Goal: Check status: Check status

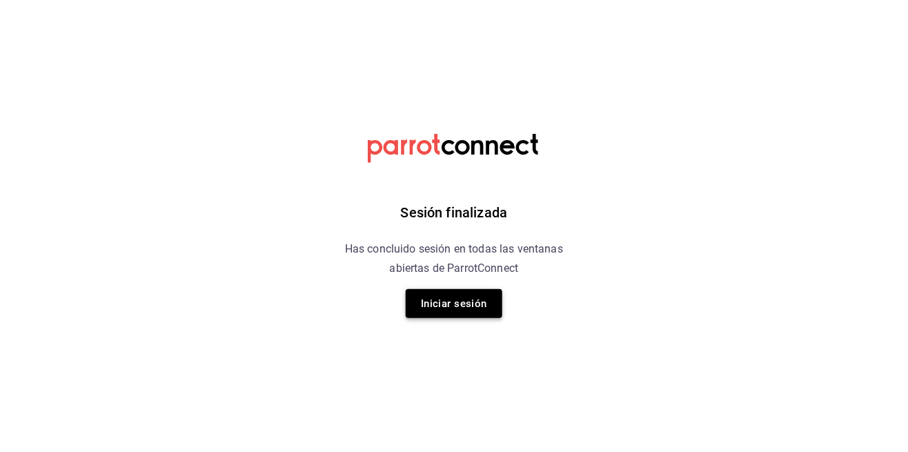
click at [469, 301] on button "Iniciar sesión" at bounding box center [454, 303] width 97 height 29
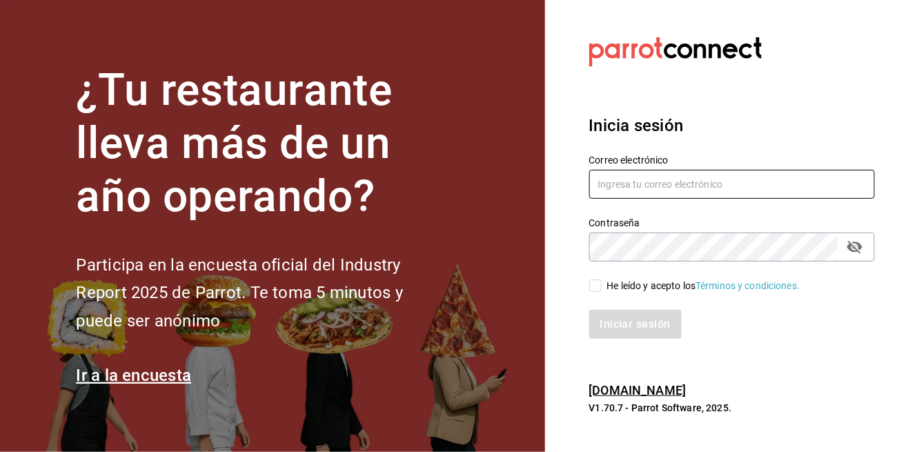
click at [726, 199] on input "text" at bounding box center [732, 184] width 286 height 29
click at [755, 199] on input "text" at bounding box center [732, 184] width 286 height 29
click at [664, 199] on input "text" at bounding box center [732, 184] width 286 height 29
click at [639, 199] on input "text" at bounding box center [732, 184] width 286 height 29
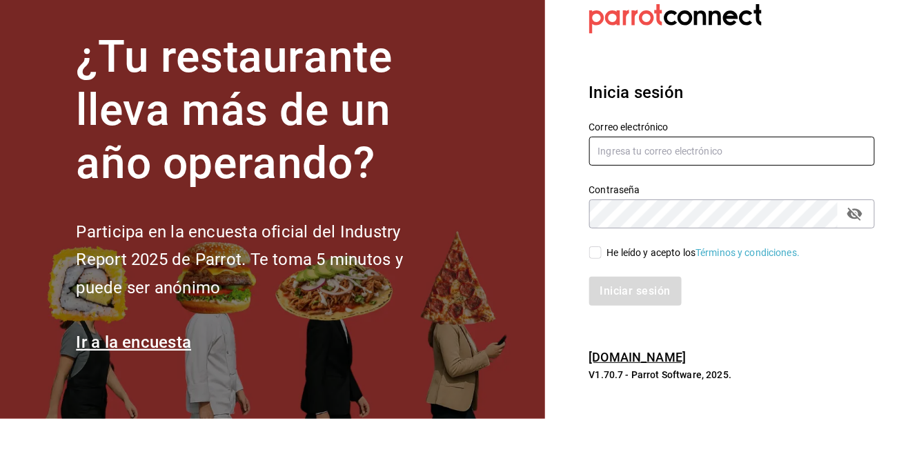
scroll to position [63, 0]
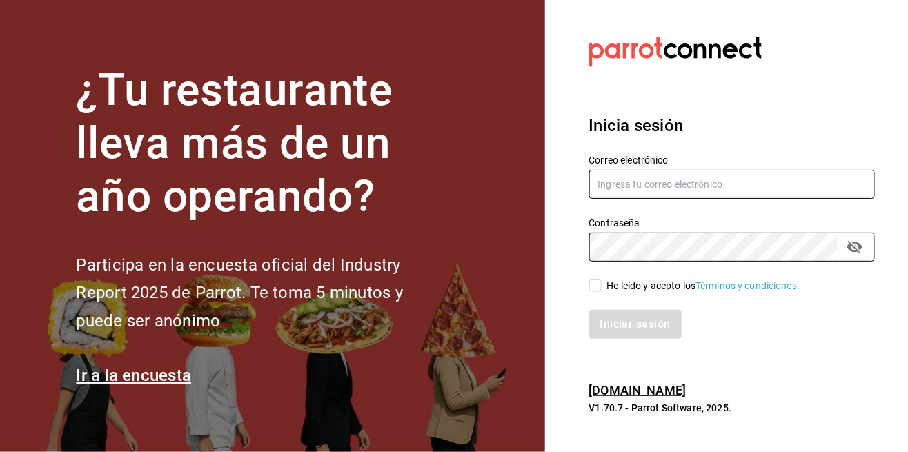
click at [648, 170] on input "text" at bounding box center [732, 184] width 286 height 29
type input "abisalpedidos@gmail.com"
click at [594, 279] on input "He leído y acepto los Términos y condiciones." at bounding box center [595, 285] width 12 height 12
checkbox input "true"
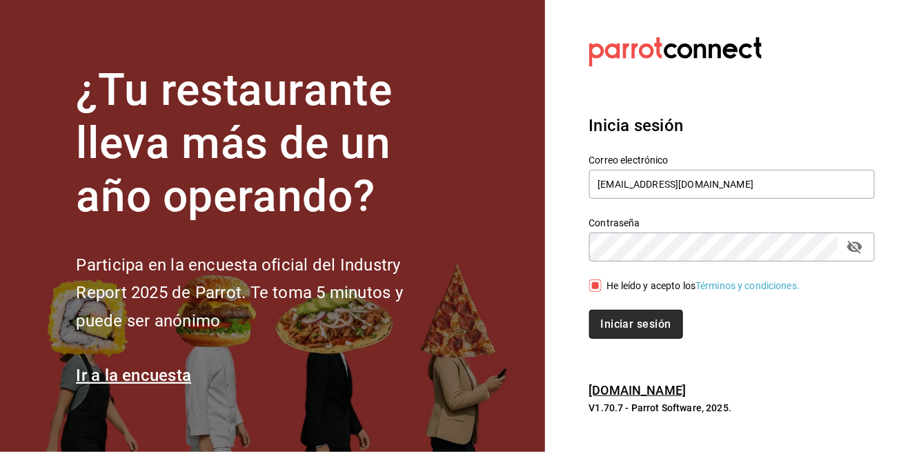
click at [637, 310] on button "Iniciar sesión" at bounding box center [636, 324] width 94 height 29
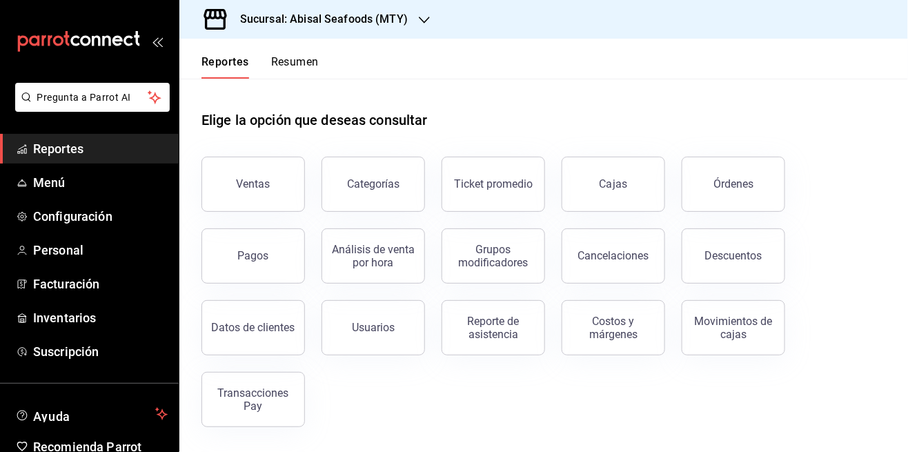
scroll to position [66, 0]
click at [275, 372] on button "Transacciones Pay" at bounding box center [252, 399] width 103 height 55
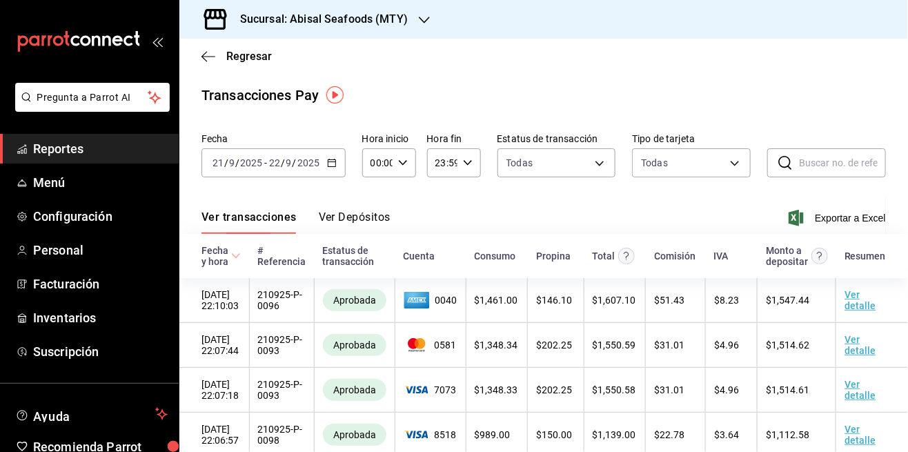
click at [309, 162] on input "2025" at bounding box center [308, 162] width 23 height 11
click at [330, 166] on icon "button" at bounding box center [332, 163] width 10 height 10
click at [333, 177] on div "2025-09-21 21 / 9 / 2025 - 2025-09-22 22 / 9 / 2025" at bounding box center [273, 162] width 144 height 29
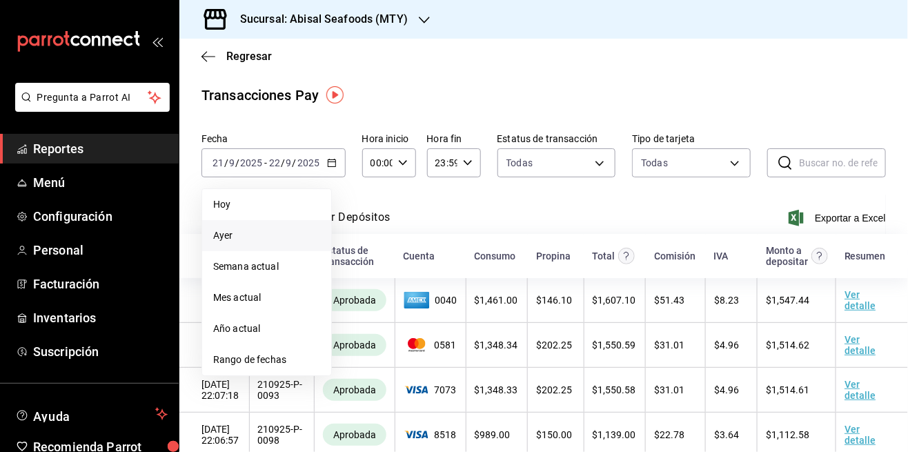
click at [293, 241] on span "Ayer" at bounding box center [266, 235] width 107 height 14
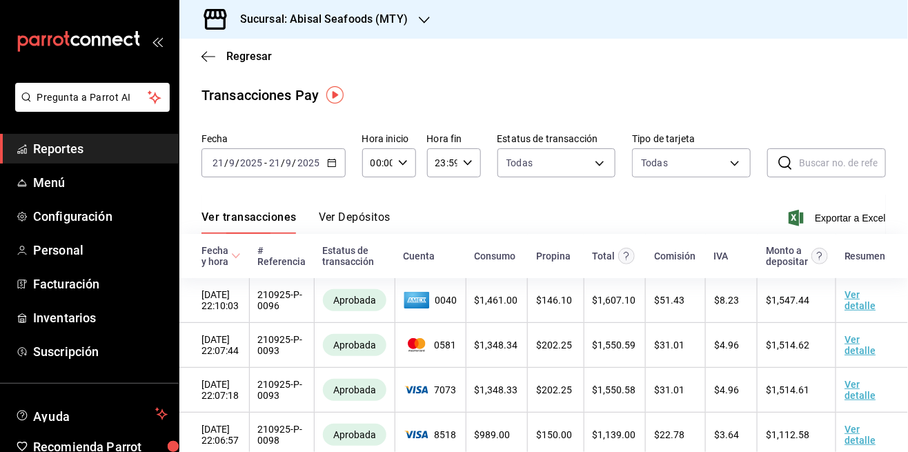
click at [287, 163] on input "9" at bounding box center [289, 162] width 7 height 11
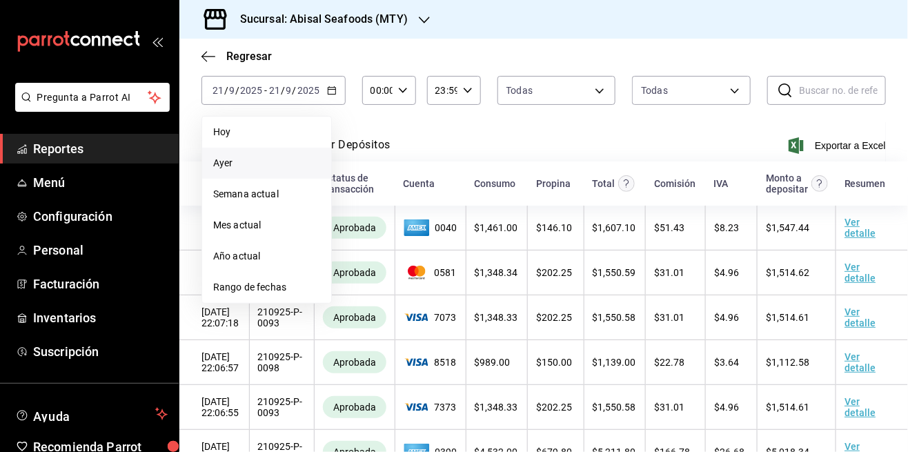
scroll to position [72, 0]
click at [489, 154] on div "Ver transacciones Ver Depósitos Exportar a Excel" at bounding box center [543, 142] width 684 height 40
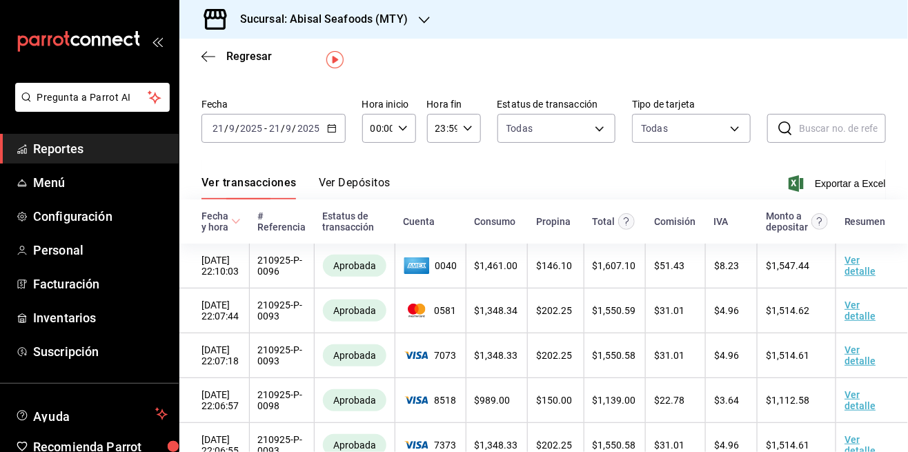
scroll to position [35, 0]
click at [334, 141] on div "2025-09-21 21 / 9 / 2025 - 2025-09-21 21 / 9 / 2025" at bounding box center [273, 127] width 144 height 29
click at [333, 140] on div "2025-09-21 21 / 9 / 2025 - 2025-09-21 21 / 9 / 2025" at bounding box center [273, 127] width 144 height 29
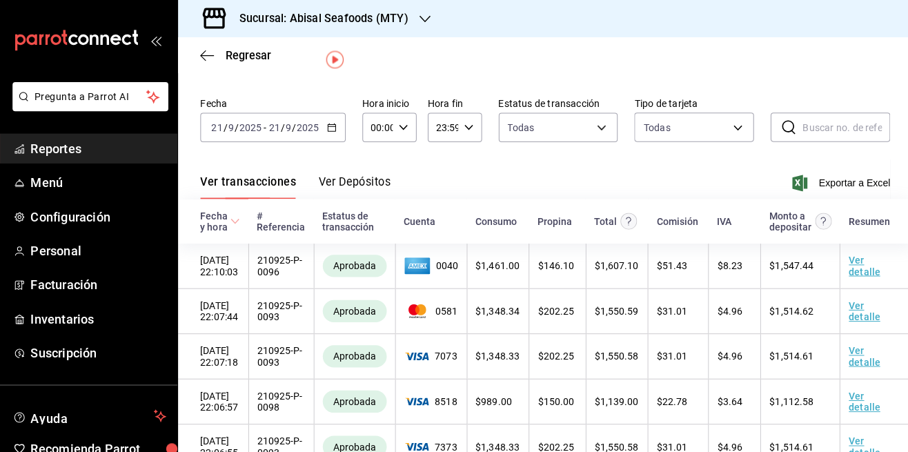
scroll to position [34, 0]
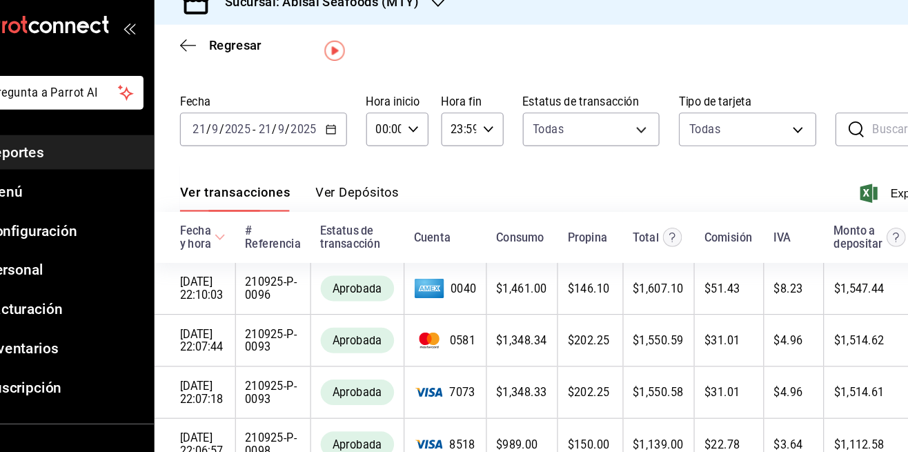
click at [313, 123] on input "2025" at bounding box center [308, 128] width 23 height 11
click at [332, 139] on div "2025-09-21 21 / 9 / 2025 - 2025-09-21 21 / 9 / 2025" at bounding box center [273, 129] width 144 height 29
click at [332, 140] on div "2025-09-21 21 / 9 / 2025 - 2025-09-21 21 / 9 / 2025" at bounding box center [273, 129] width 144 height 29
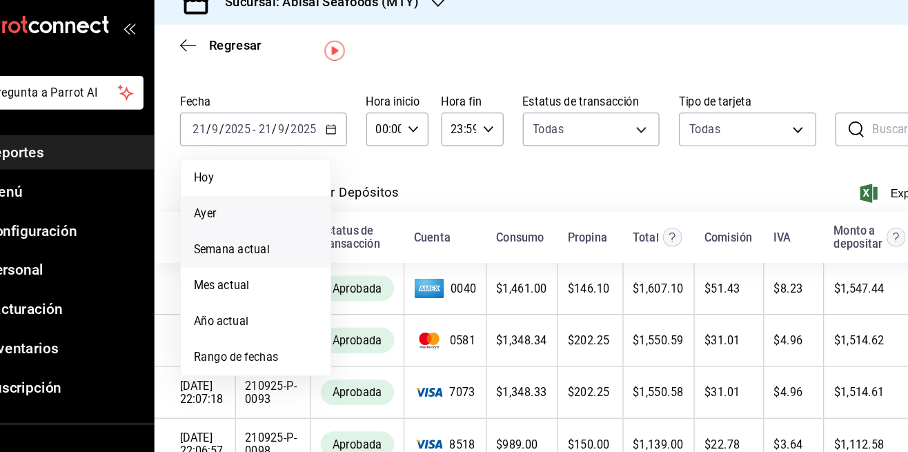
click at [302, 237] on span "Semana actual" at bounding box center [266, 233] width 107 height 14
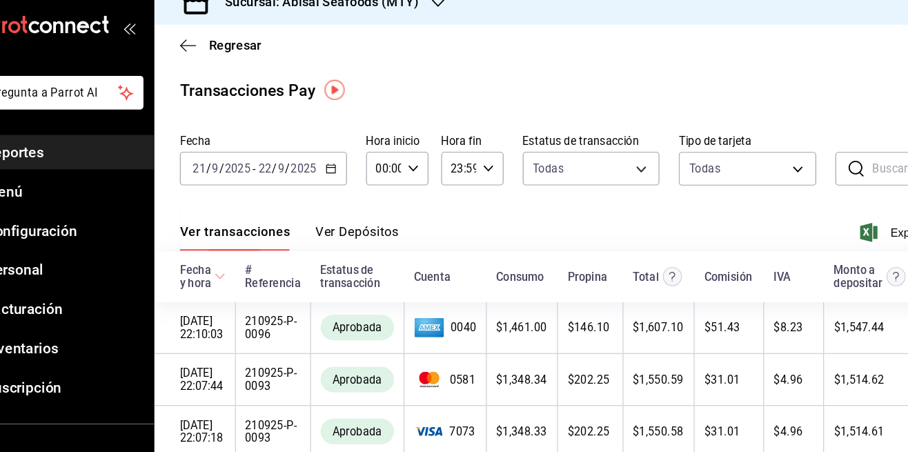
click at [330, 166] on \(Stroke\) "button" at bounding box center [332, 163] width 8 height 8
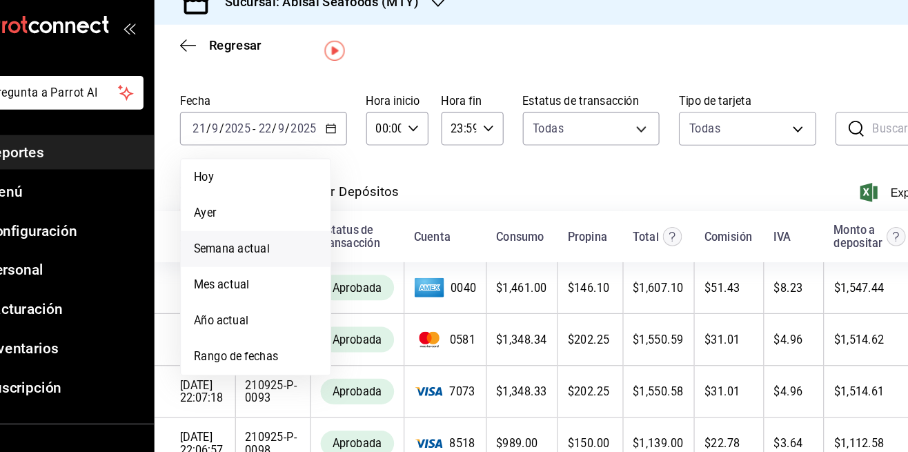
scroll to position [36, 0]
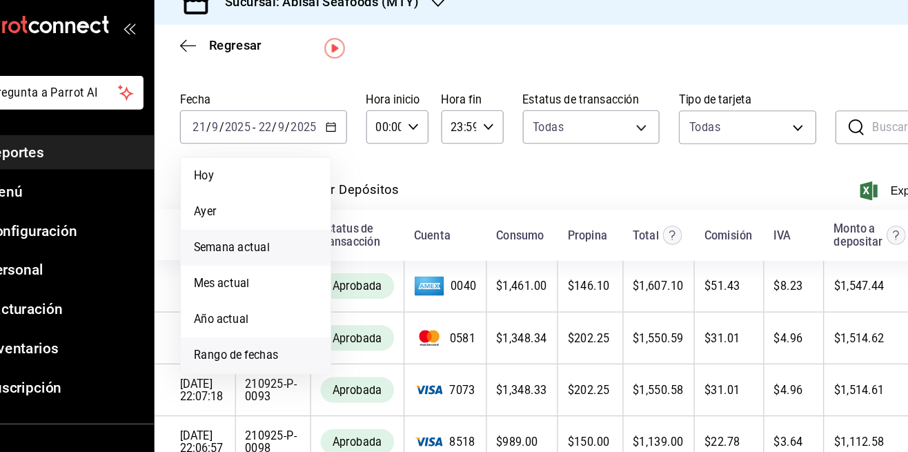
click at [288, 320] on span "Rango de fechas" at bounding box center [266, 324] width 107 height 14
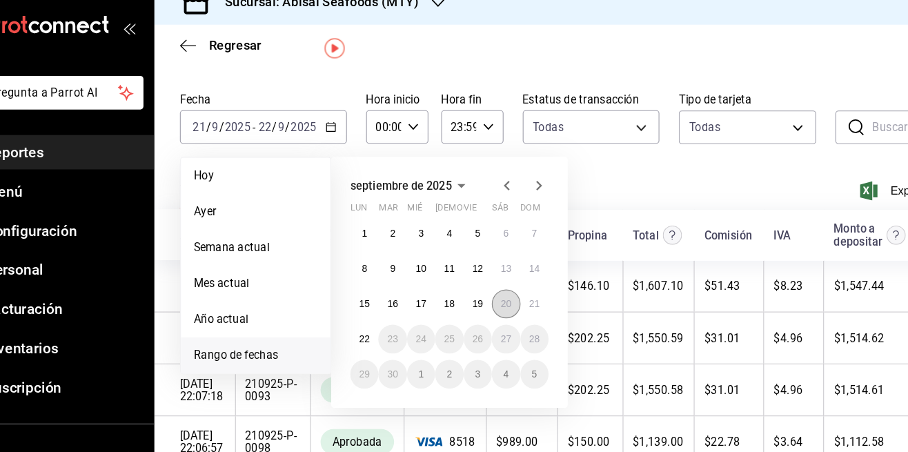
click at [482, 282] on abbr "20" at bounding box center [482, 280] width 9 height 10
click at [488, 277] on button "20" at bounding box center [482, 279] width 24 height 25
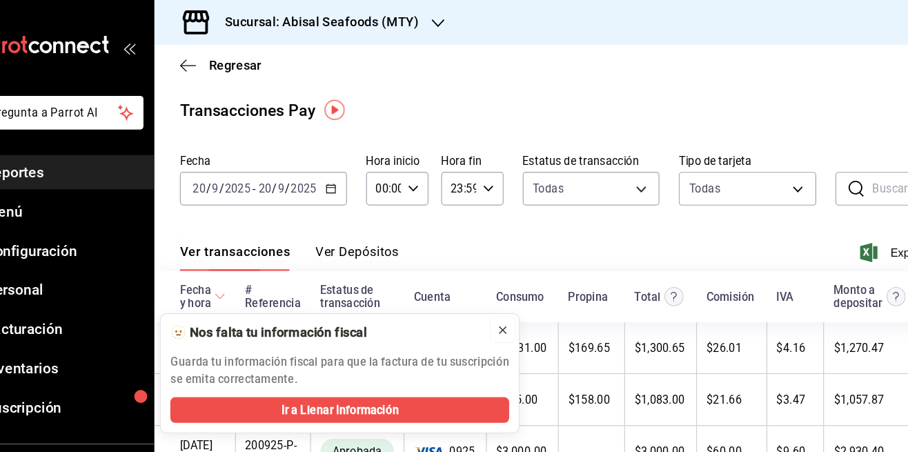
click at [477, 288] on icon at bounding box center [480, 284] width 11 height 11
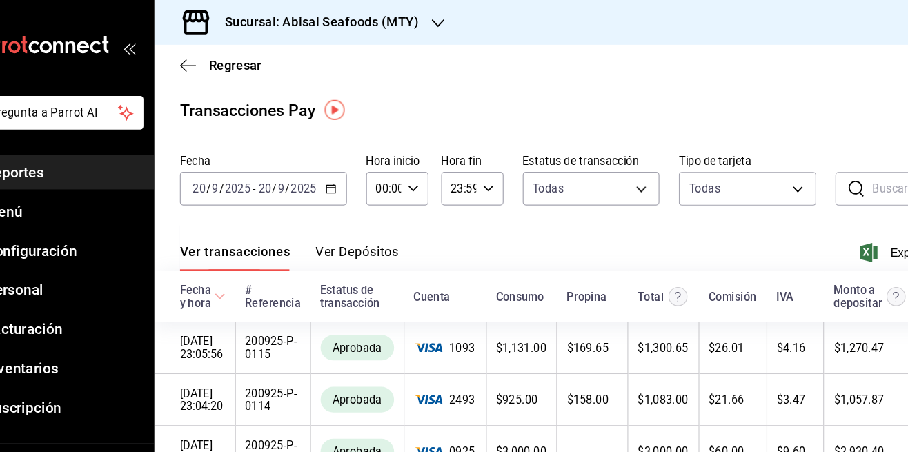
click at [377, 28] on div "Sucursal: Abisal Seafoods (MTY)" at bounding box center [312, 19] width 245 height 39
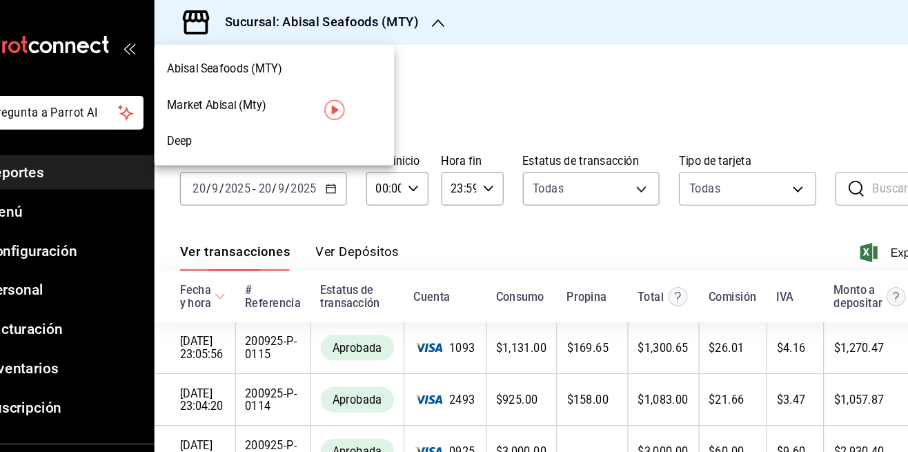
click at [277, 99] on div "Market Abisal (Mty)" at bounding box center [282, 90] width 207 height 31
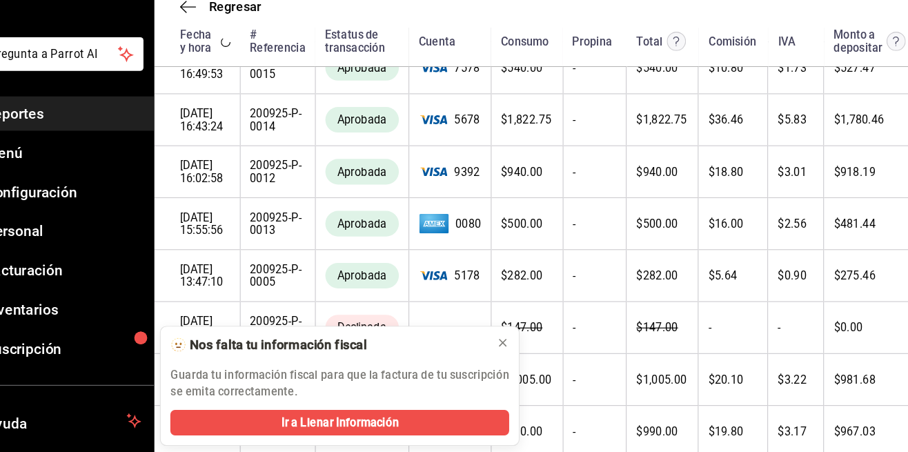
scroll to position [66, 0]
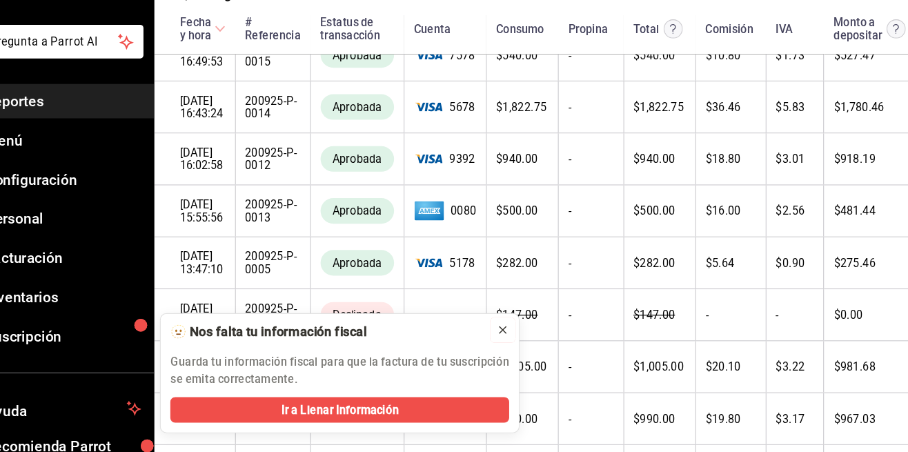
click at [487, 344] on button at bounding box center [480, 346] width 22 height 22
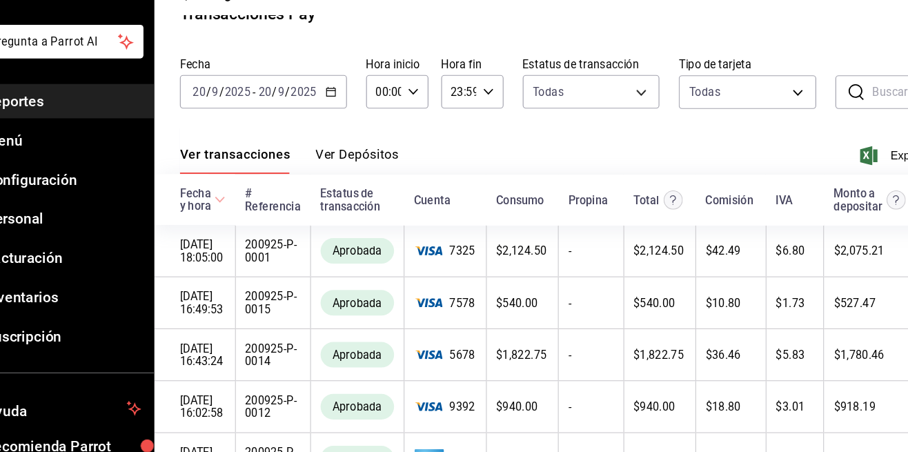
scroll to position [0, 0]
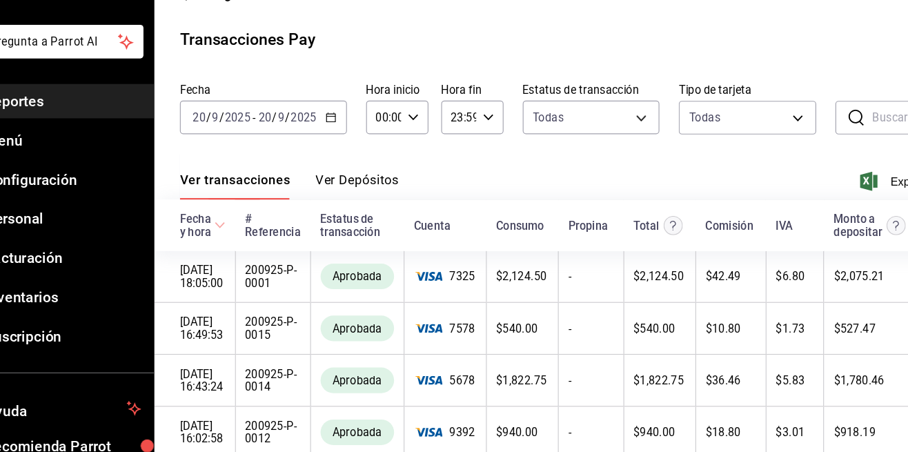
click at [251, 157] on input "2025" at bounding box center [250, 162] width 23 height 11
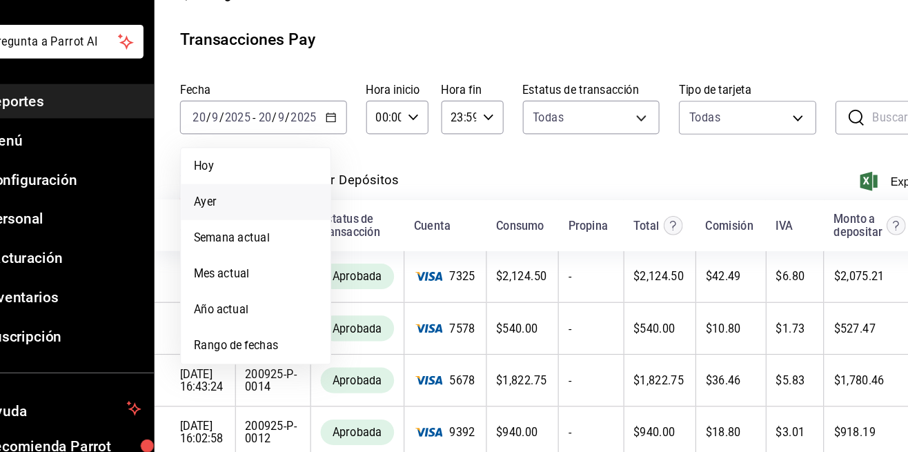
click at [252, 228] on span "Ayer" at bounding box center [266, 235] width 107 height 14
